Goal: Information Seeking & Learning: Check status

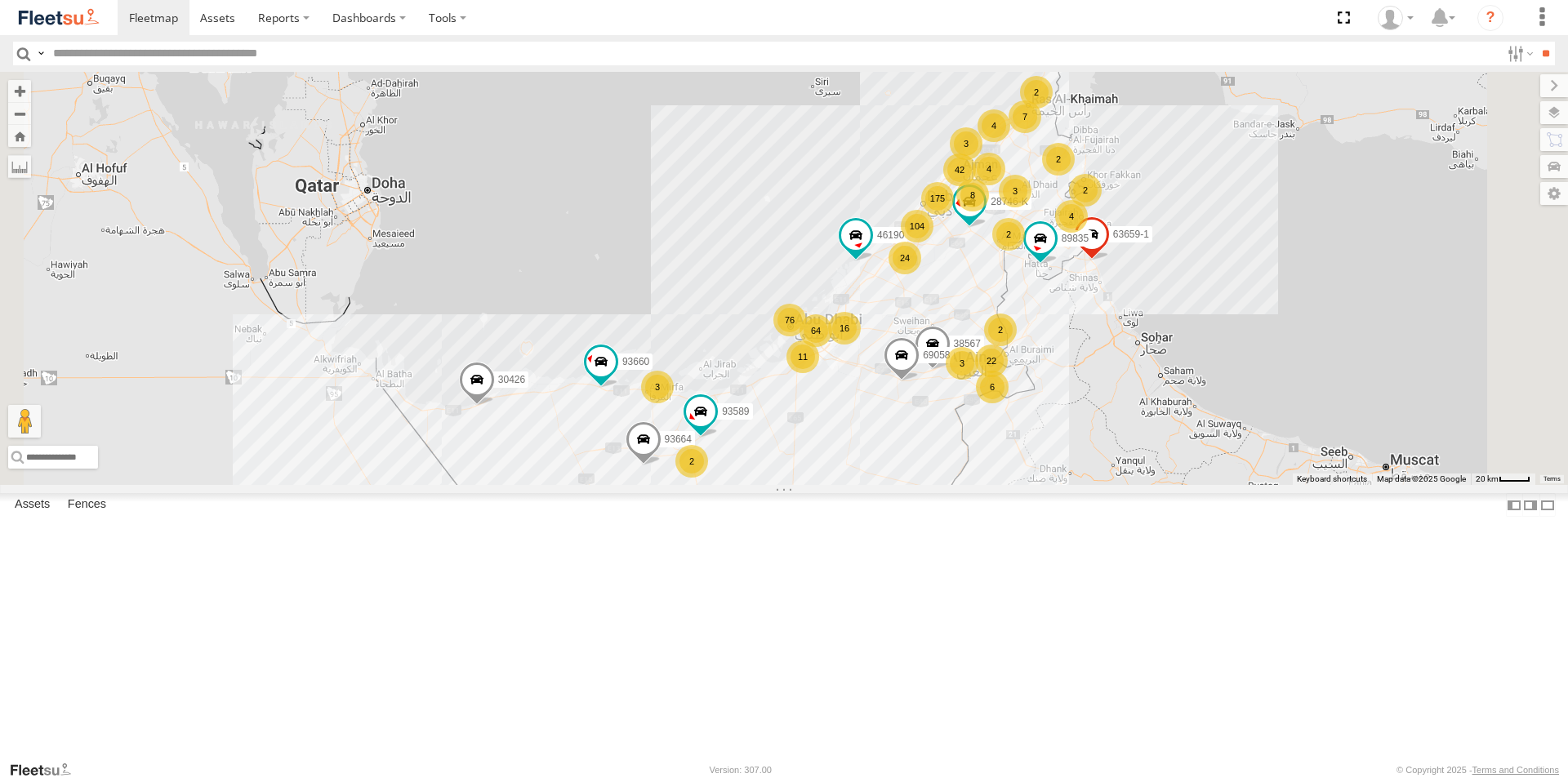
click at [125, 50] on input "text" at bounding box center [773, 54] width 1454 height 24
type input "*****"
click at [1536, 42] on input "**" at bounding box center [1545, 54] width 19 height 24
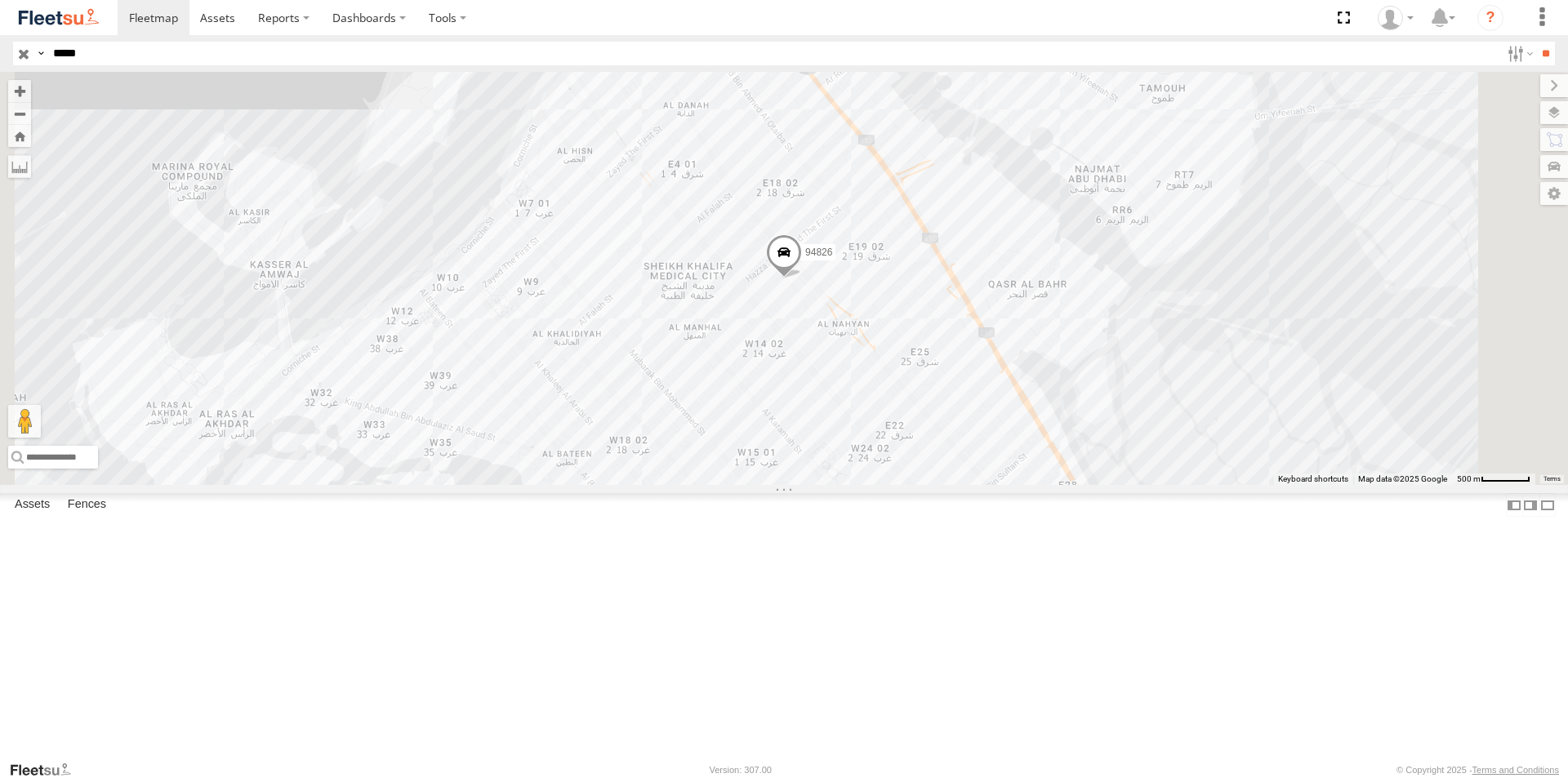
click at [0, 0] on div "94826" at bounding box center [0, 0] width 0 height 0
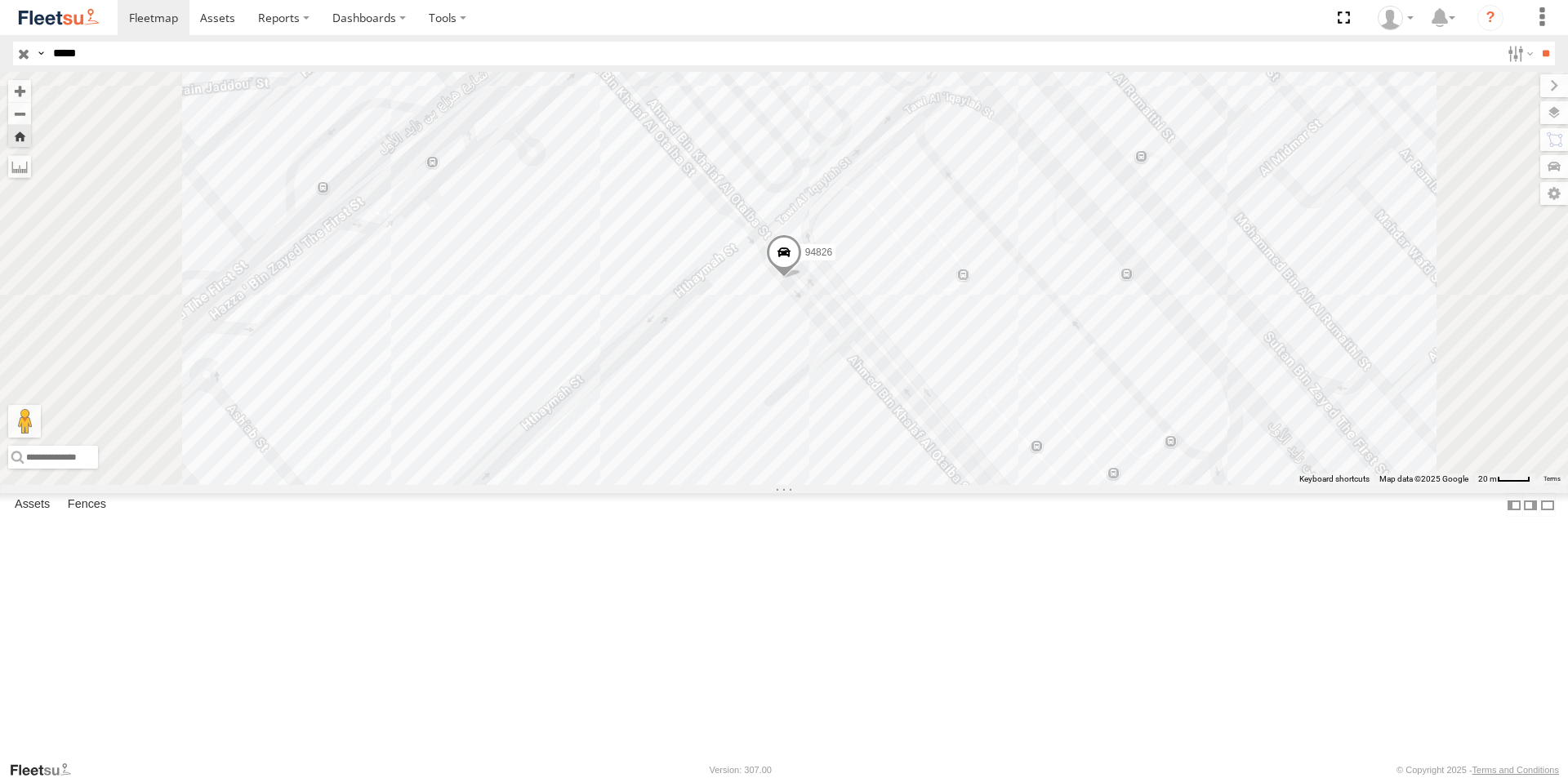
click at [802, 279] on span at bounding box center [784, 256] width 36 height 44
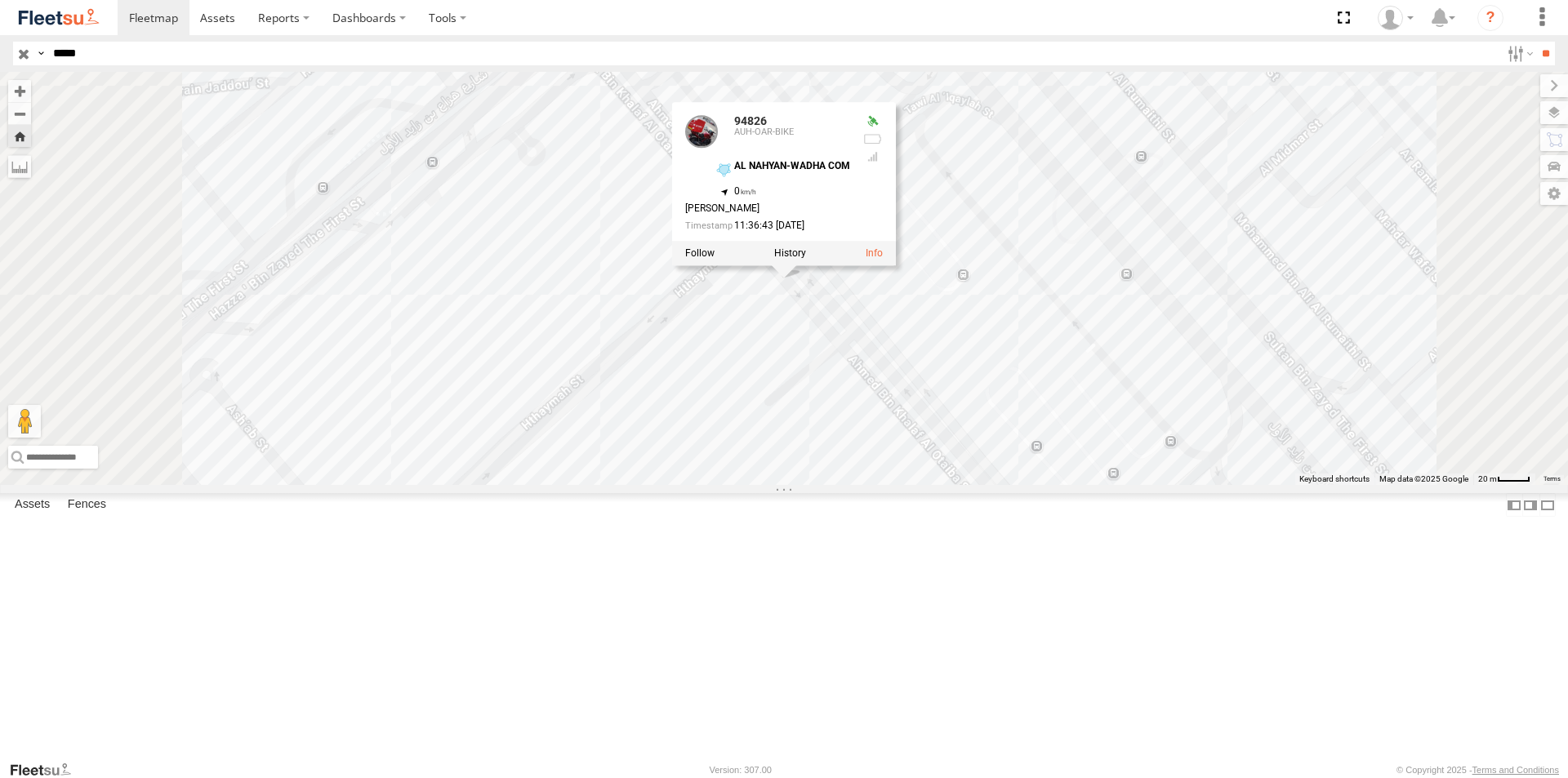
click at [724, 403] on div "94826 94826 AUH-OAR-BIKE AL NAHYAN-WADHA COM 24.471 , 54.37529 0 [PERSON_NAME] …" at bounding box center [784, 279] width 1568 height 413
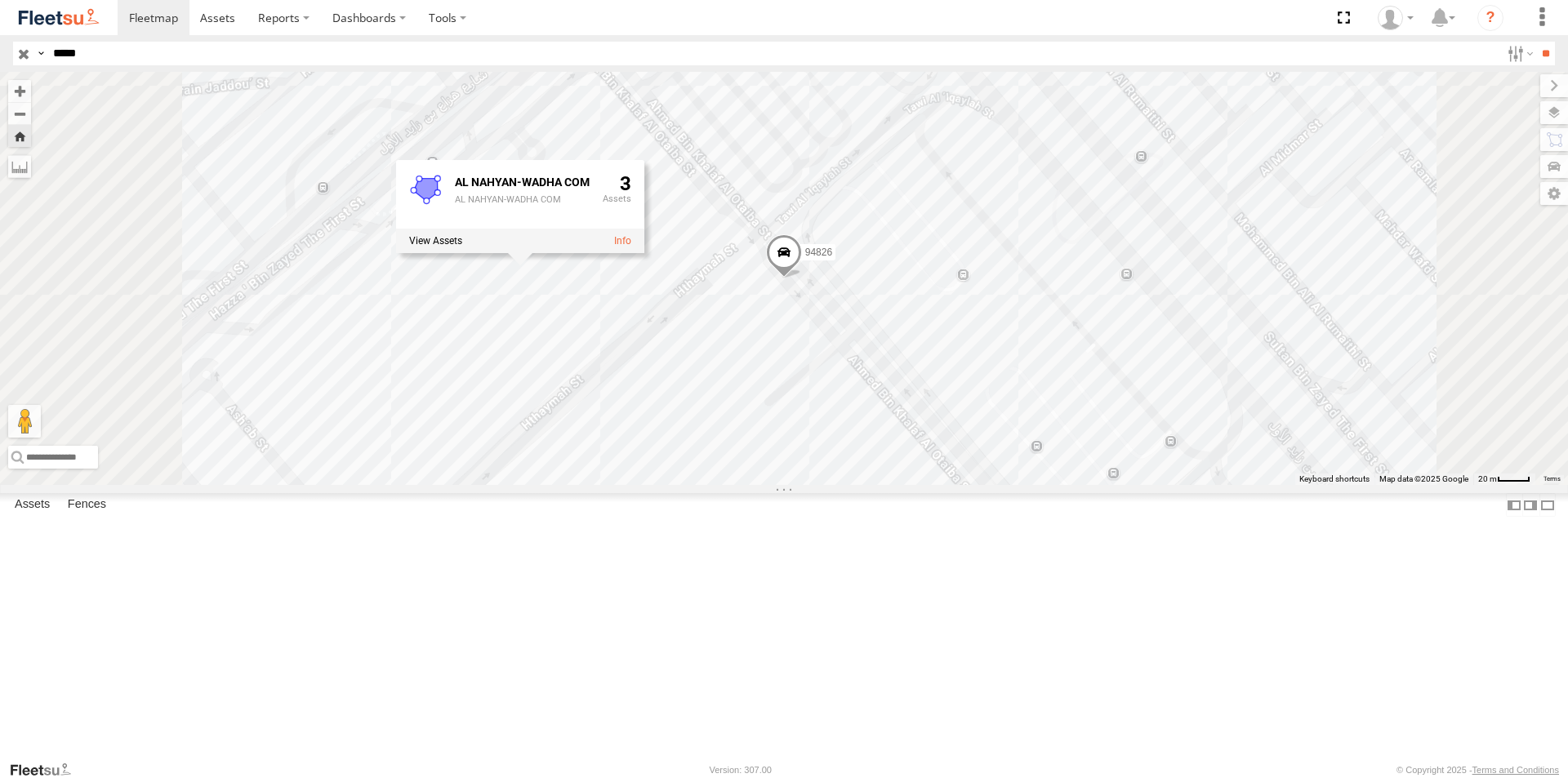
click at [802, 279] on span at bounding box center [784, 256] width 36 height 44
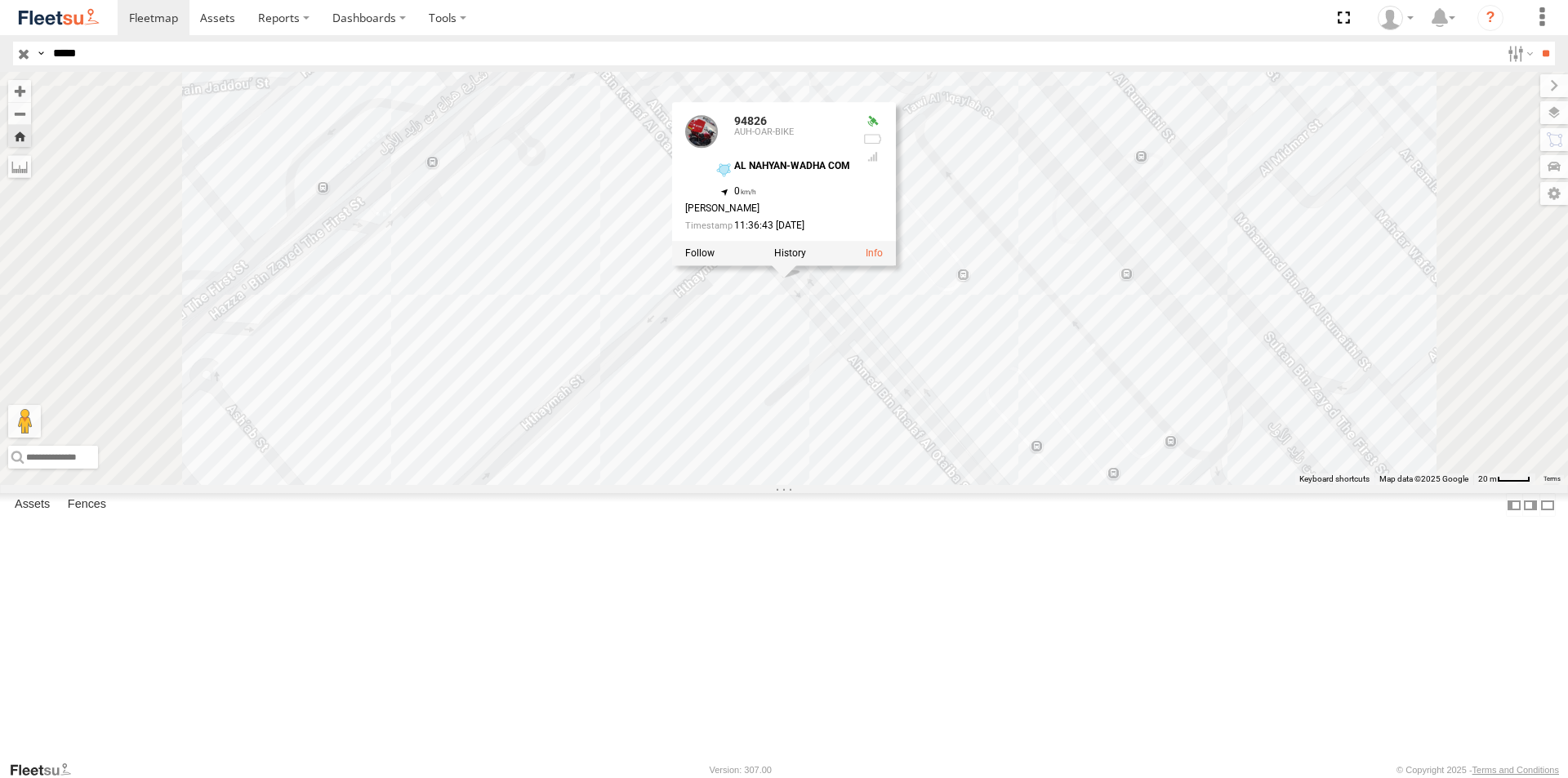
click at [690, 374] on div "94826 94826 AUH-OAR-BIKE AL NAHYAN-WADHA COM 24.471 , 54.37529 0 [PERSON_NAME] …" at bounding box center [784, 279] width 1568 height 413
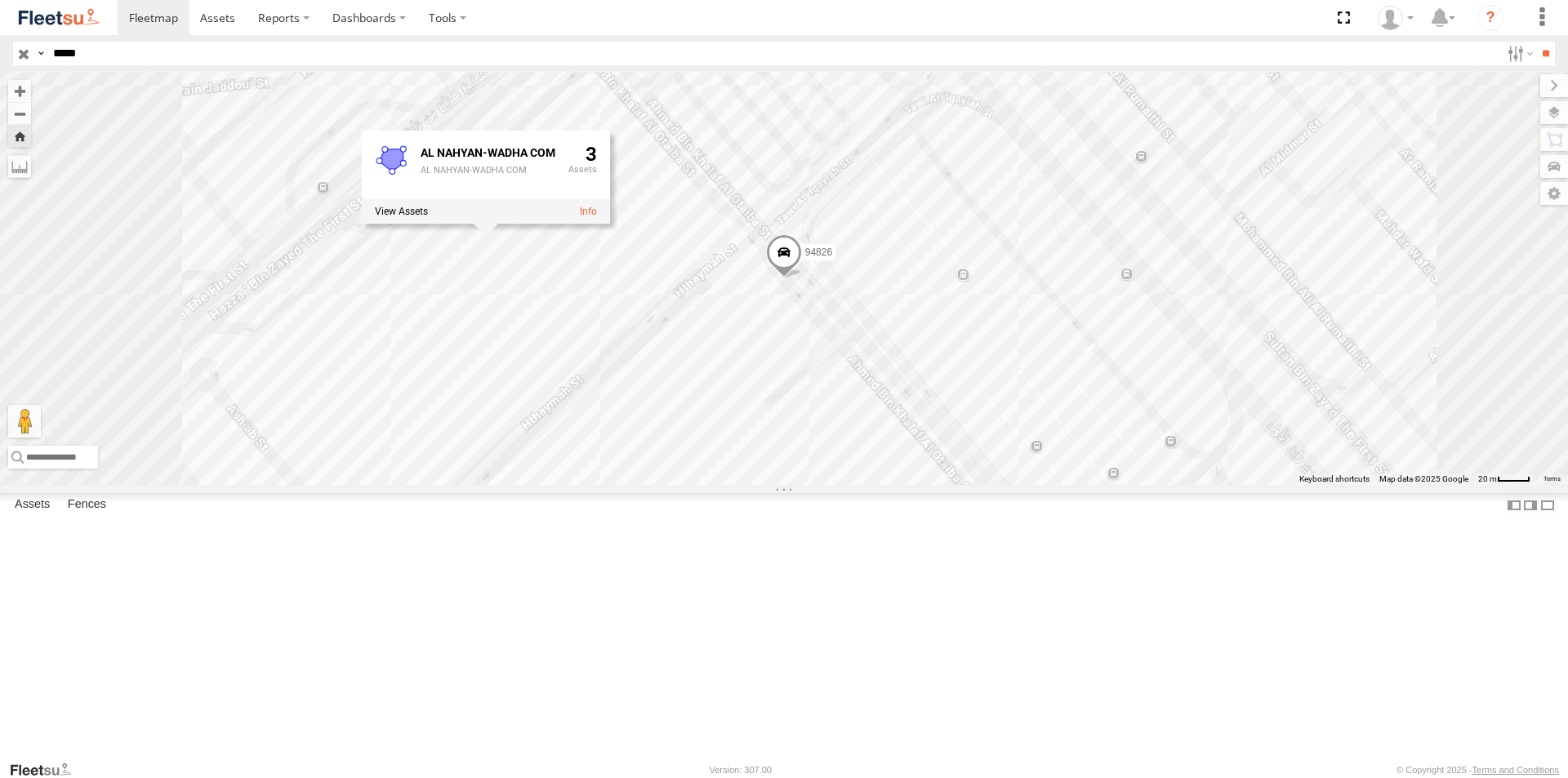
click at [0, 0] on div "94826 AUH-OAR-BIKE AL NAHYAN-WADHA COM UAE - [GEOGRAPHIC_DATA] 24.471 54.37529" at bounding box center [0, 0] width 0 height 0
click at [114, 54] on input "*****" at bounding box center [773, 54] width 1454 height 24
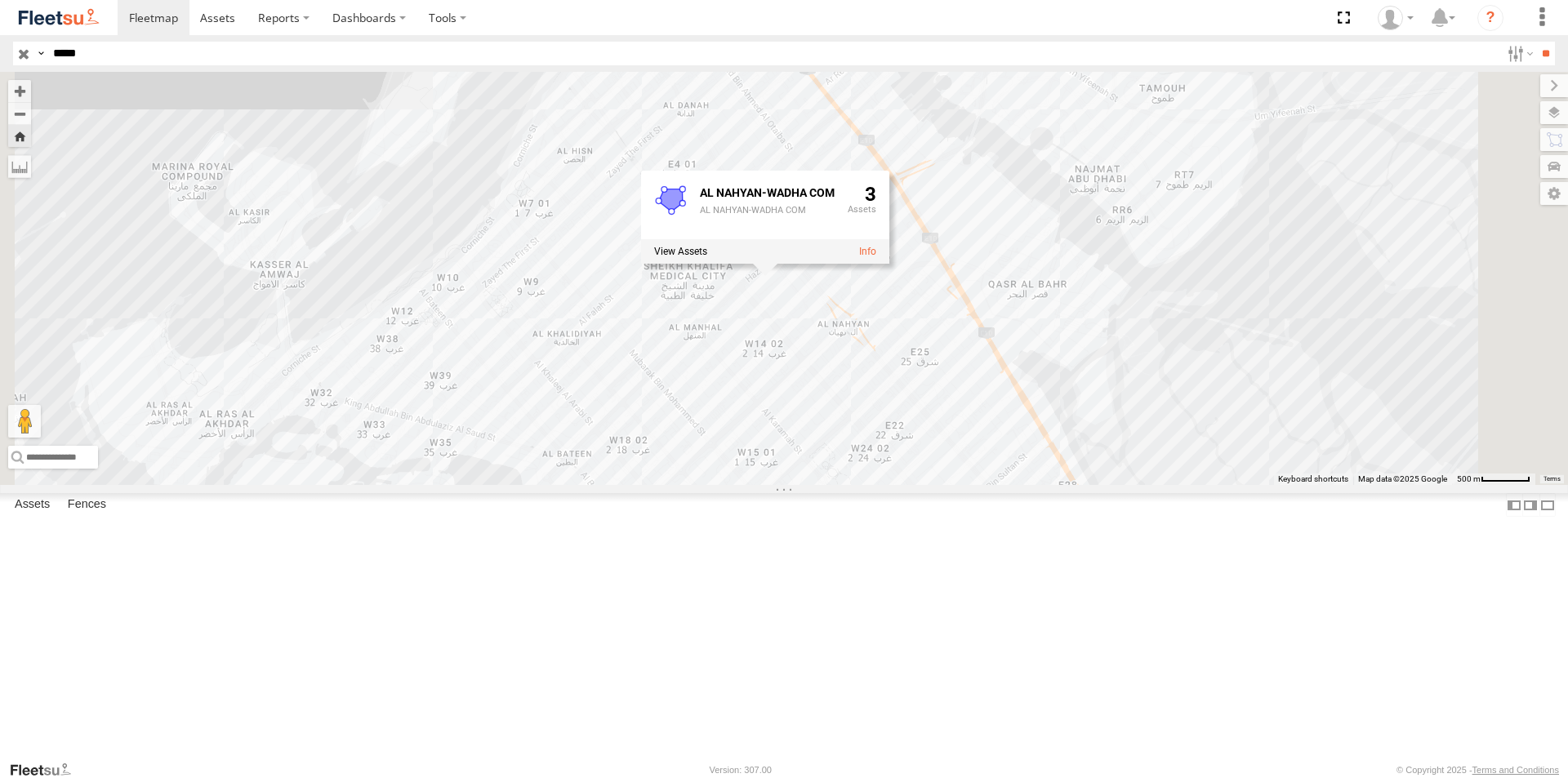
click at [0, 0] on div "94826 AUH-OAR-BIKE" at bounding box center [0, 0] width 0 height 0
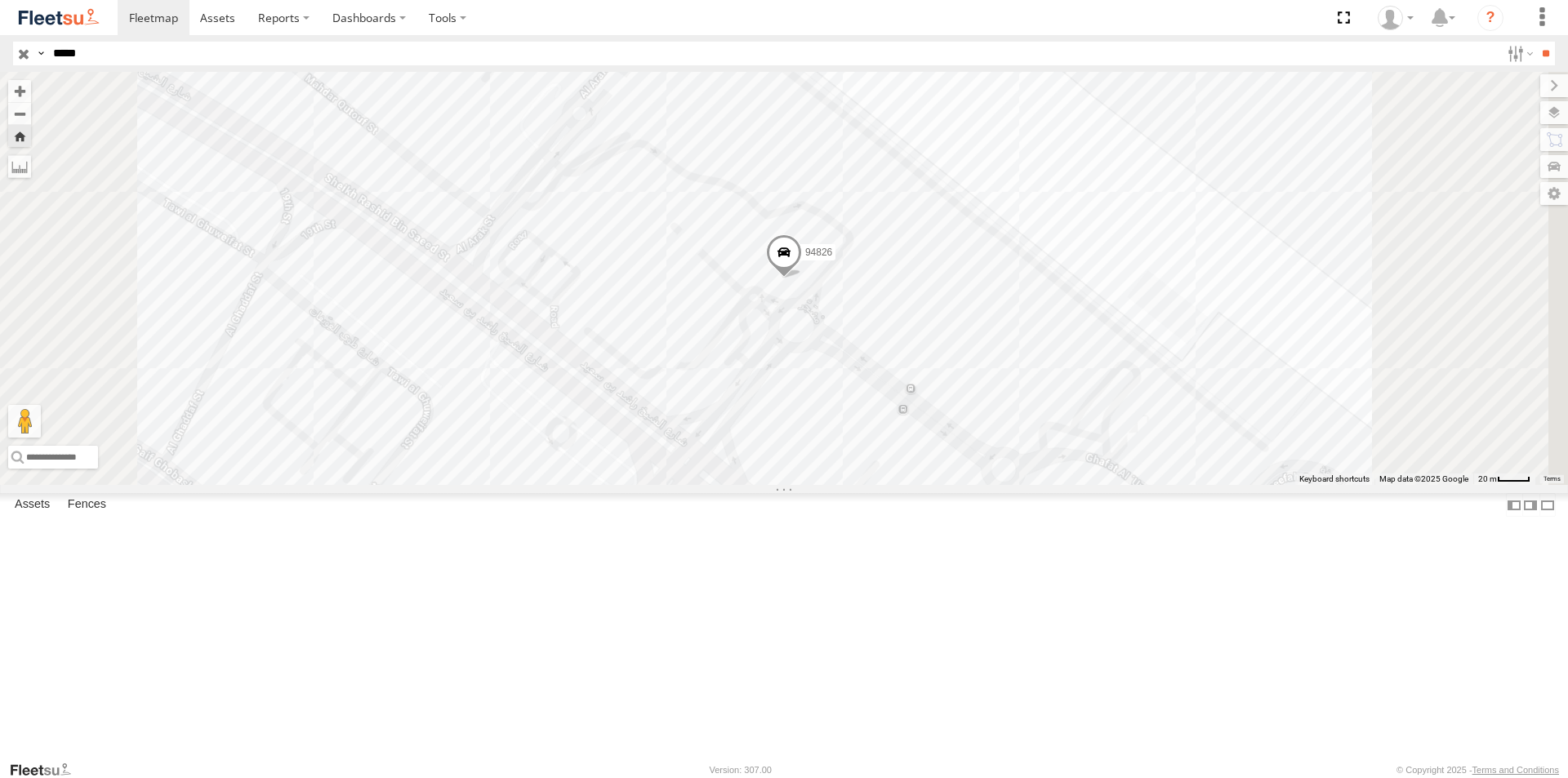
click at [802, 279] on span at bounding box center [784, 256] width 36 height 44
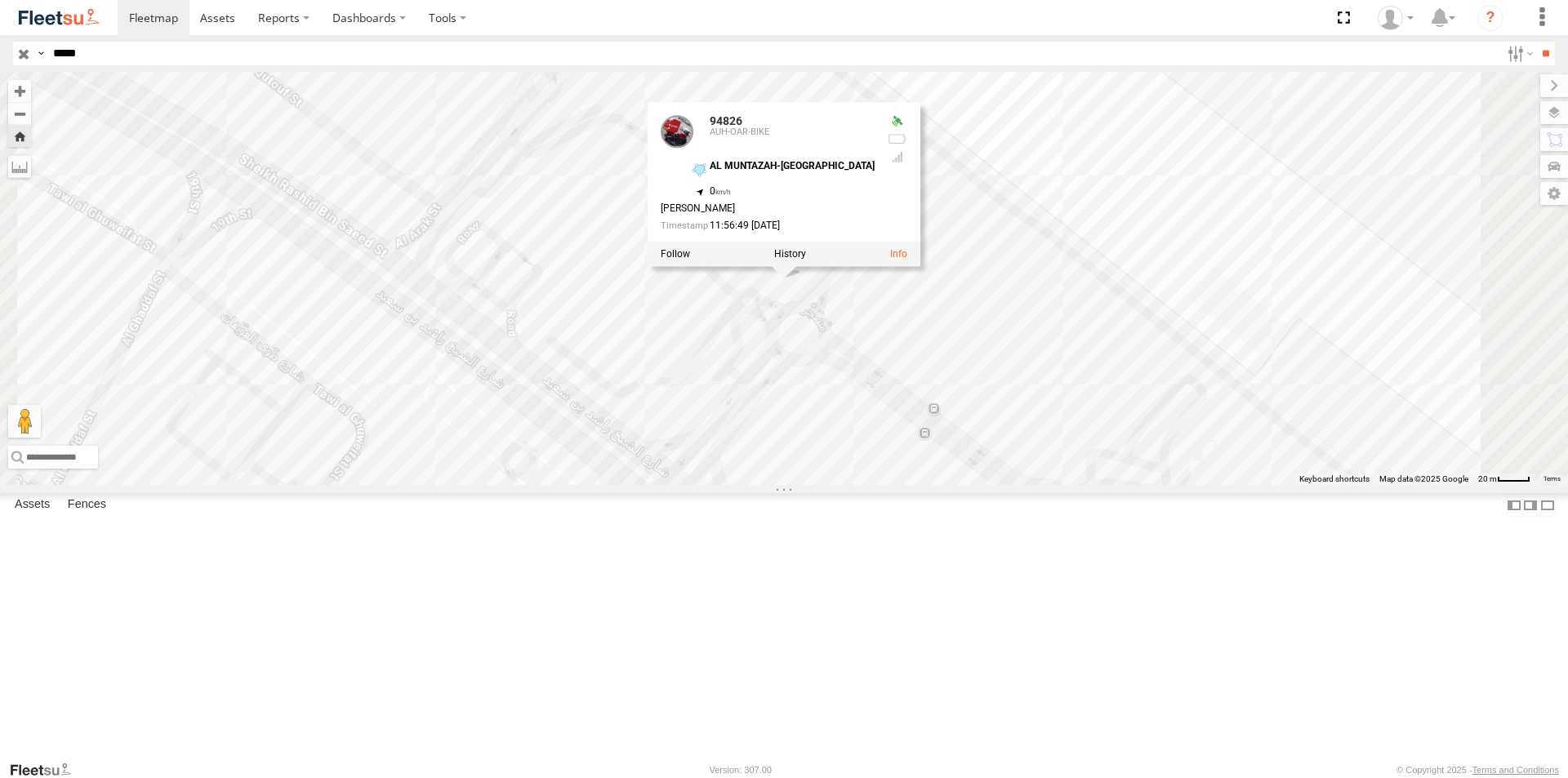
click at [753, 345] on div "94826 94826 AUH-OAR-BIKE AL MUNTAZAH-[GEOGRAPHIC_DATA] 24.42278 , 54.45877 0 [P…" at bounding box center [784, 279] width 1568 height 413
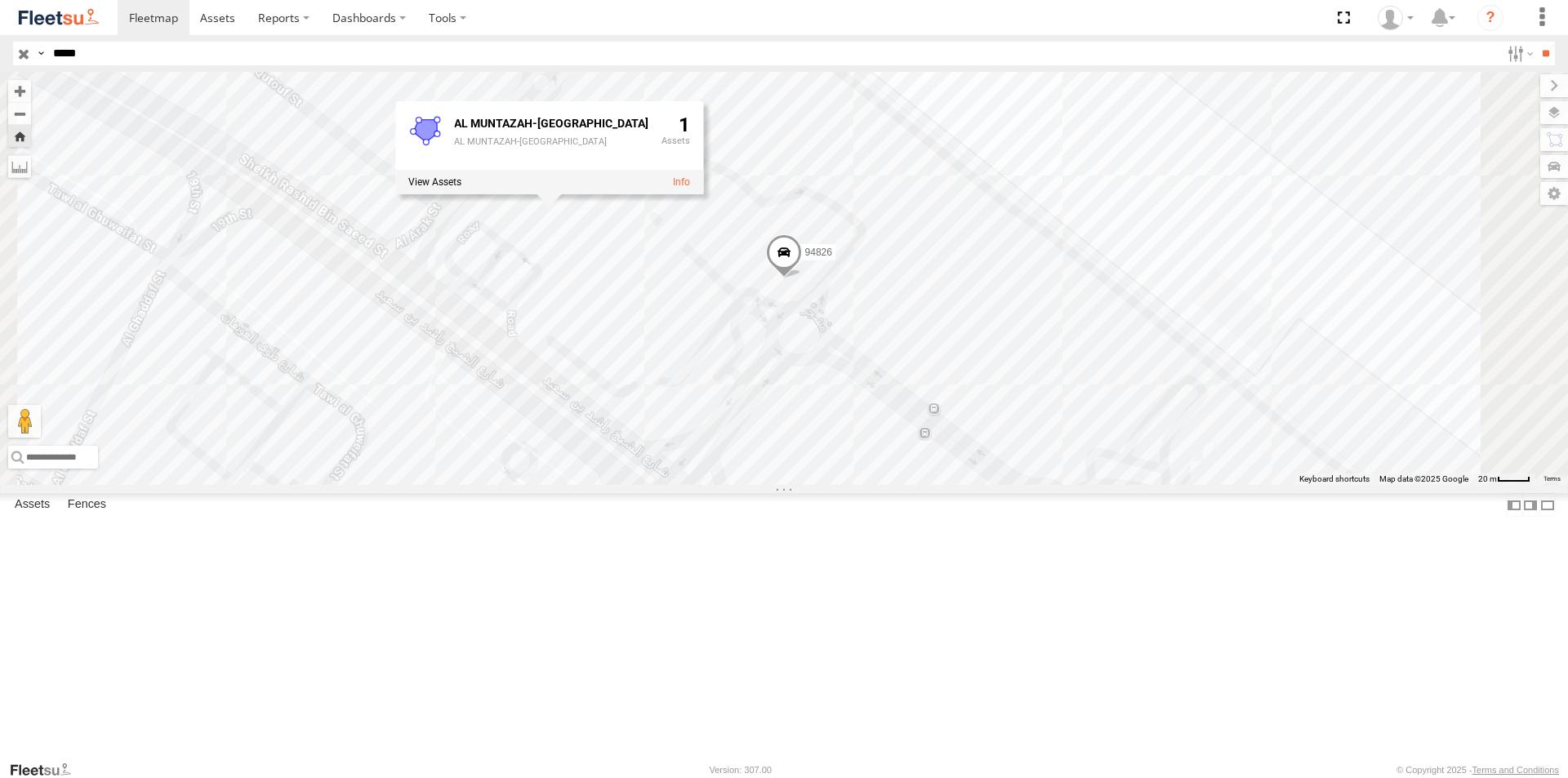
click at [802, 279] on span at bounding box center [784, 256] width 36 height 44
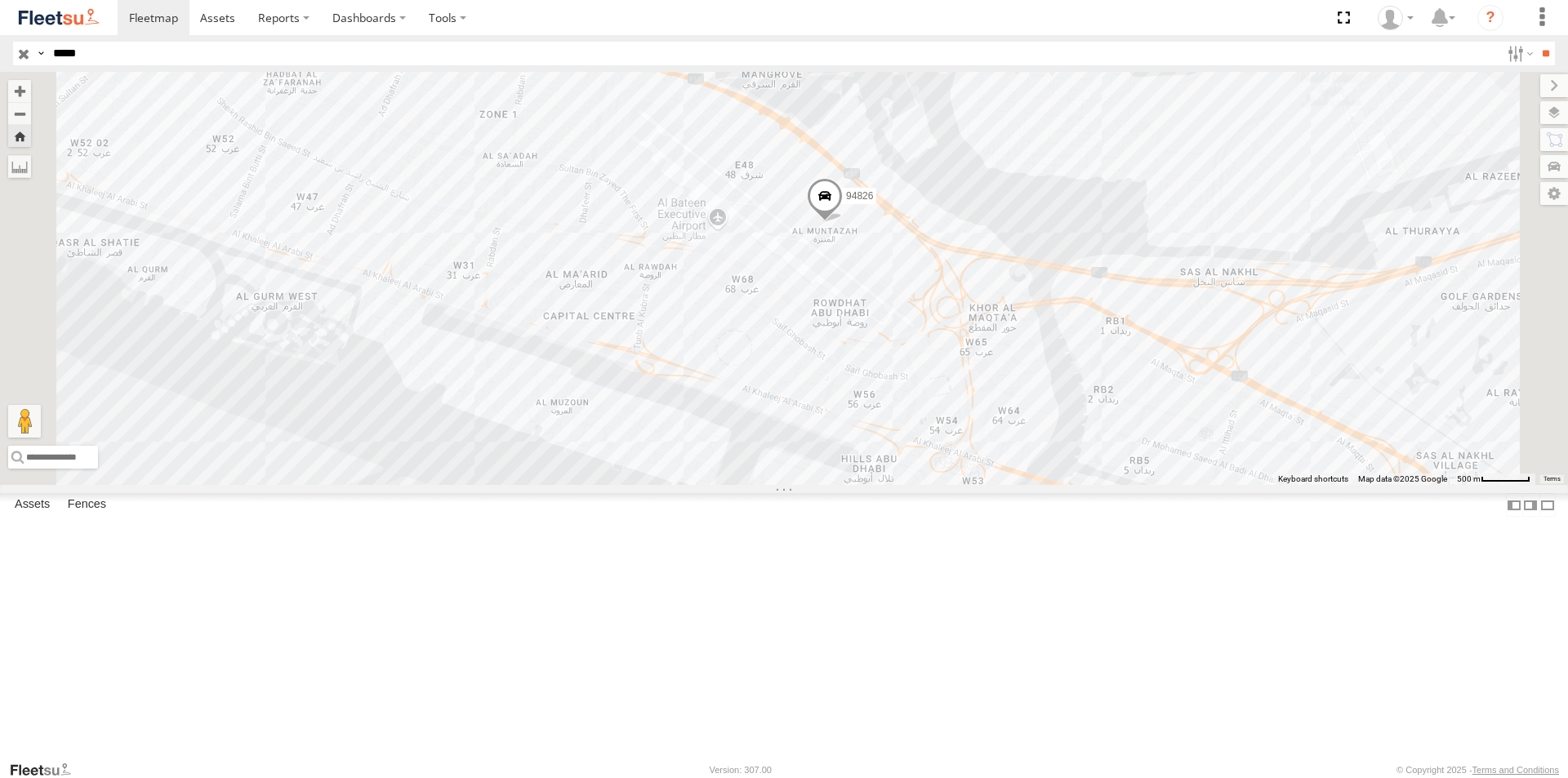
click at [0, 0] on div "94826" at bounding box center [0, 0] width 0 height 0
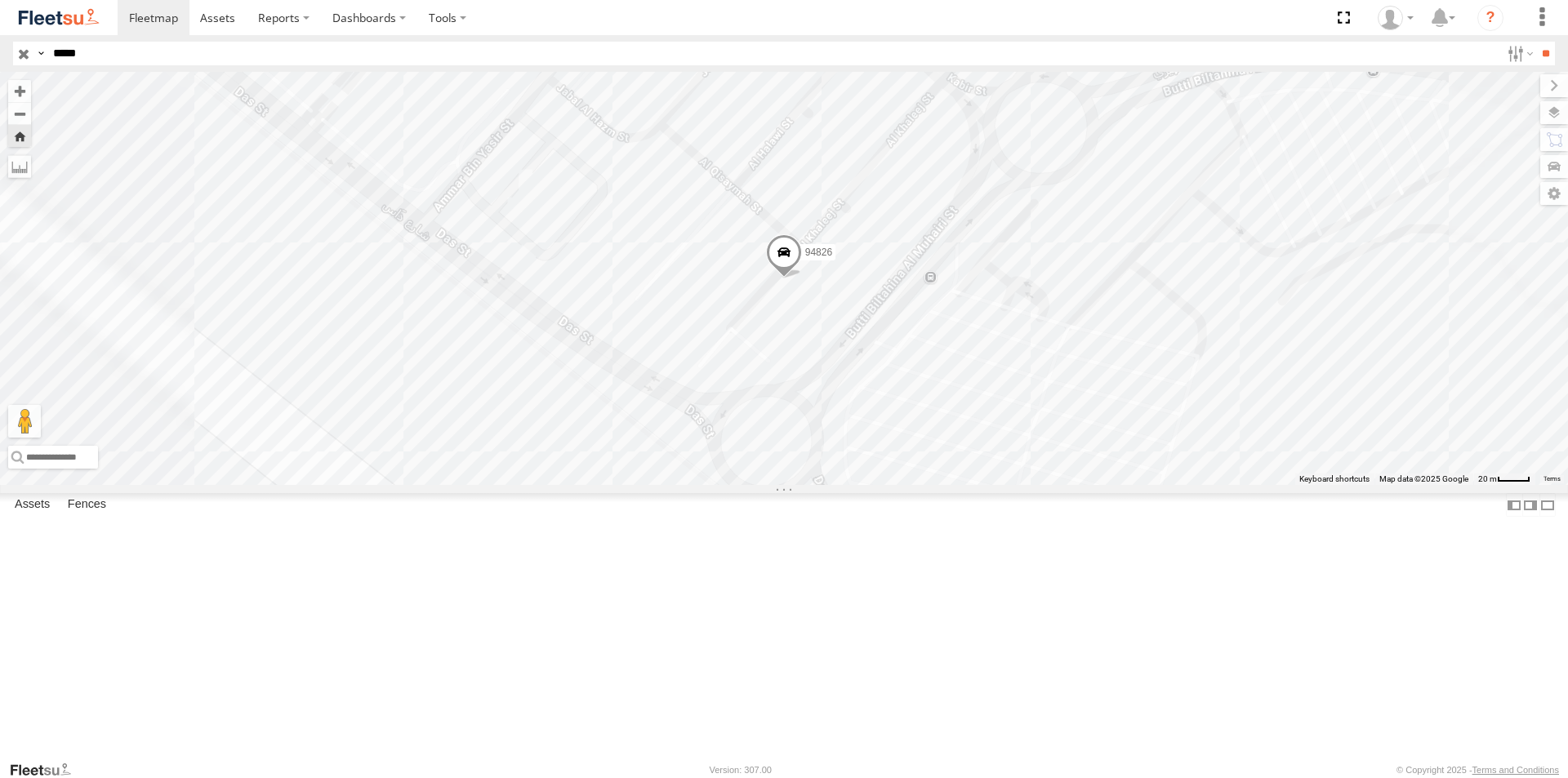
click at [802, 279] on span at bounding box center [784, 256] width 36 height 44
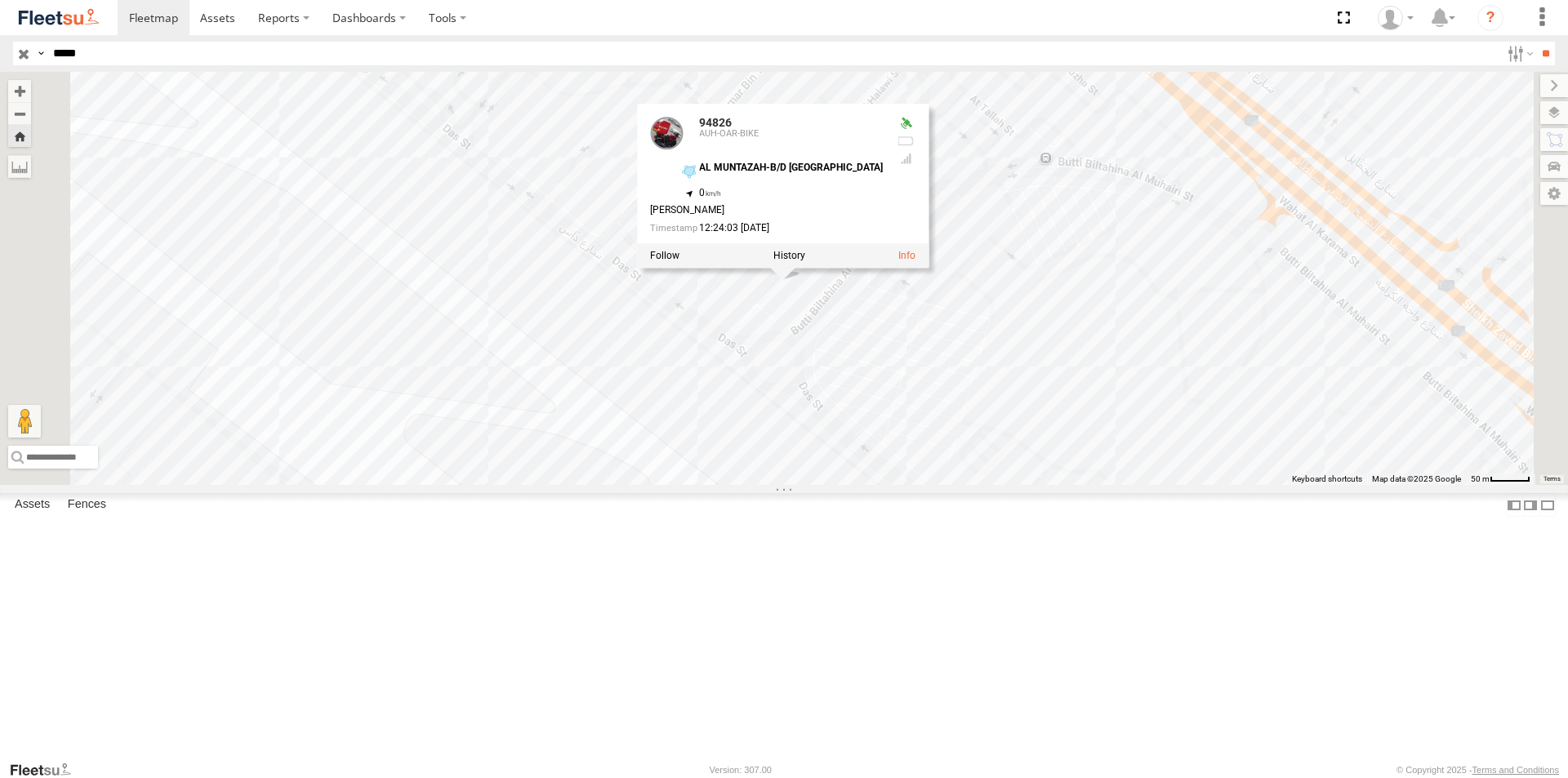
click at [0, 0] on div "94826" at bounding box center [0, 0] width 0 height 0
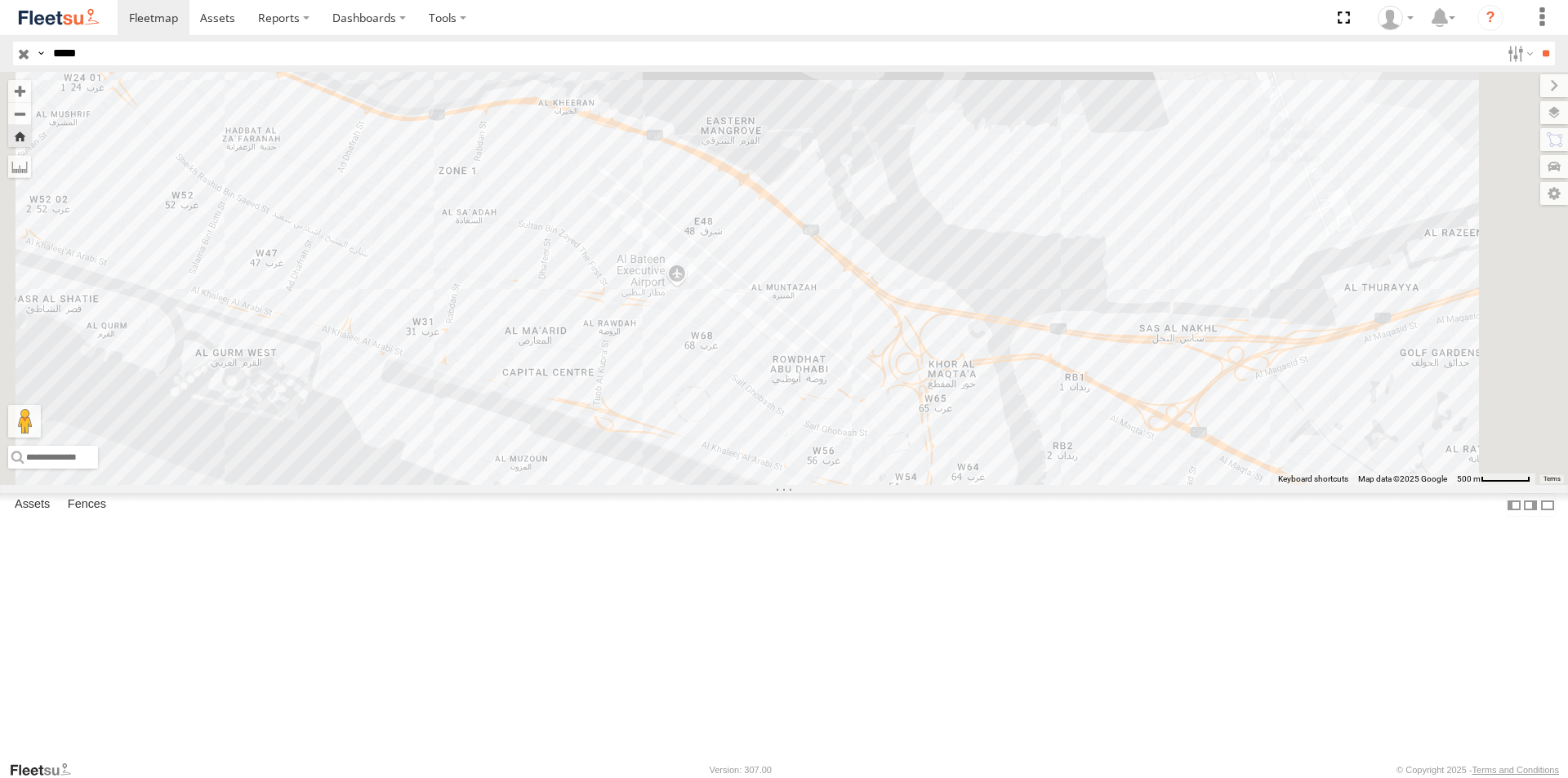
click at [0, 0] on div "AUH-OAR-BIKE" at bounding box center [0, 0] width 0 height 0
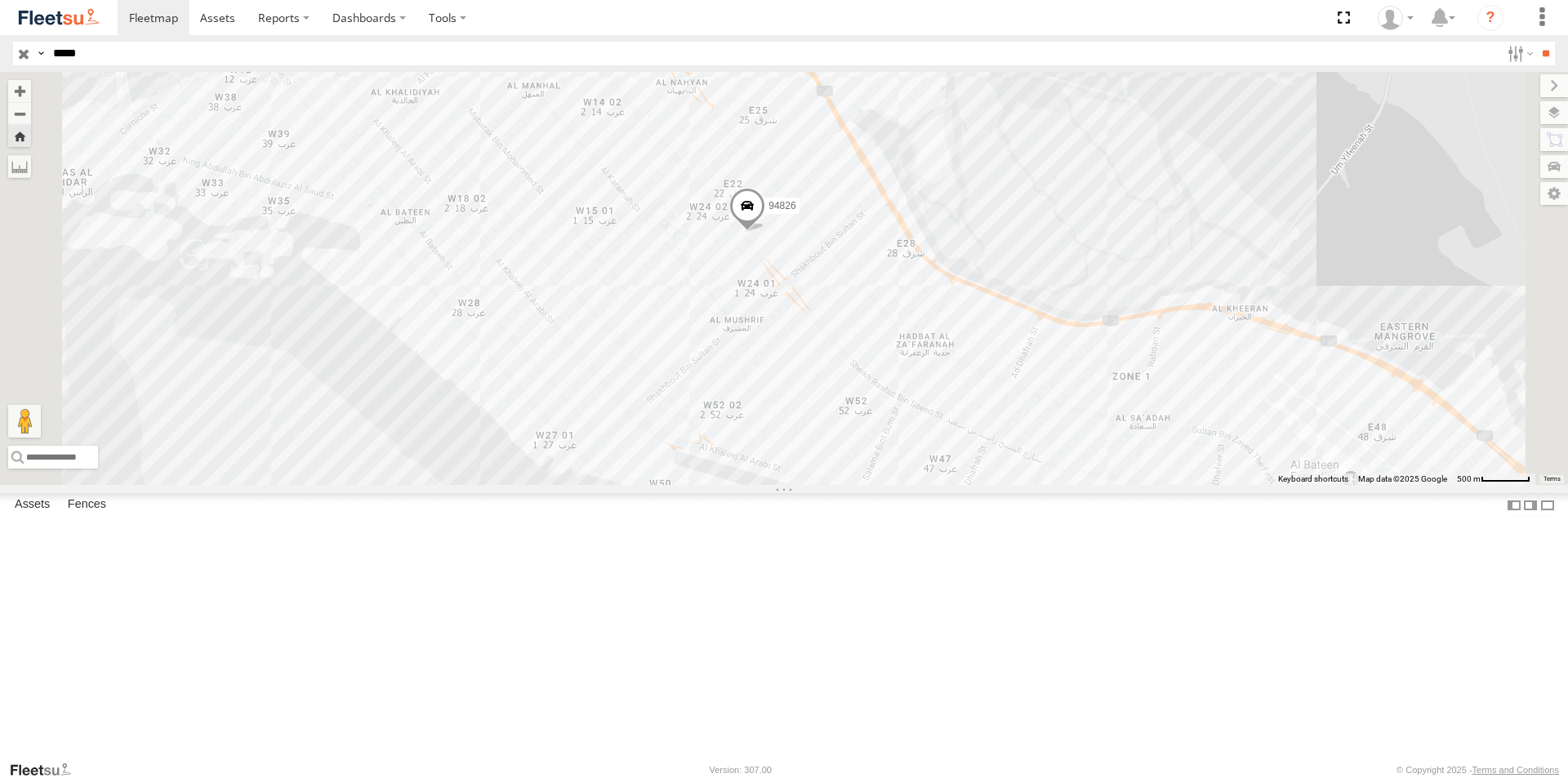
click at [0, 0] on div "AUH-OAR-BIKE" at bounding box center [0, 0] width 0 height 0
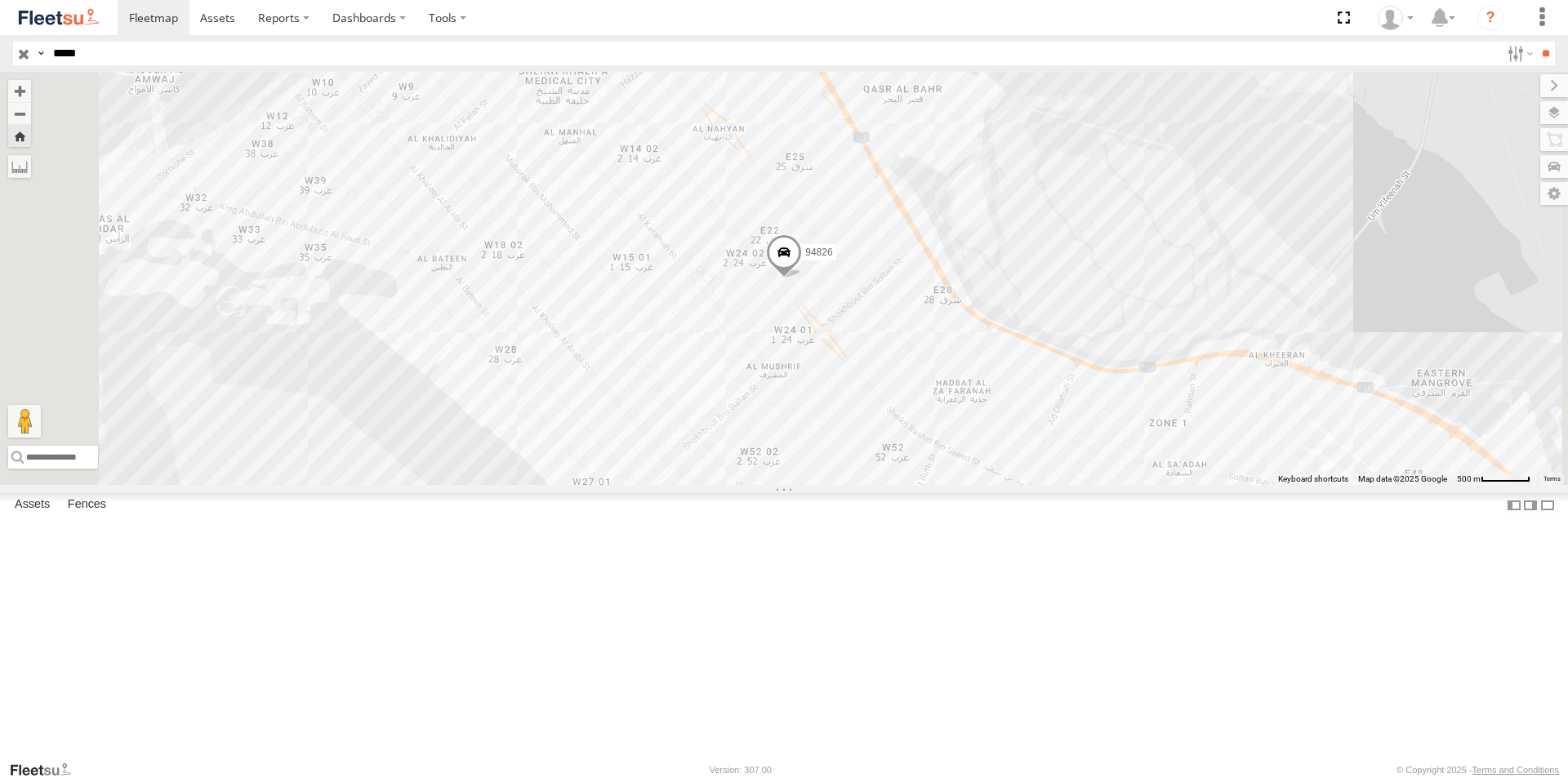
click at [1109, 485] on div "94826" at bounding box center [784, 279] width 1568 height 413
